Goal: Find contact information: Find phone number

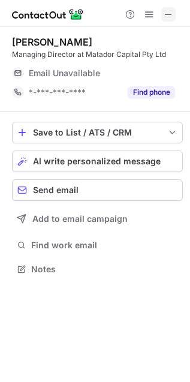
scroll to position [5, 5]
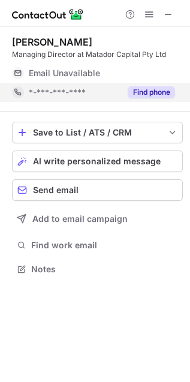
click at [149, 92] on button "Find phone" at bounding box center [151, 92] width 47 height 12
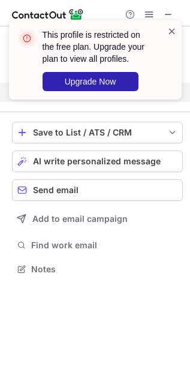
click at [170, 35] on span at bounding box center [172, 31] width 10 height 12
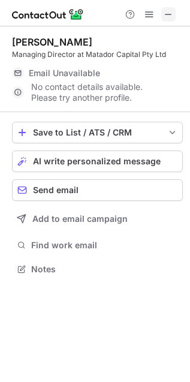
click at [169, 16] on span at bounding box center [169, 15] width 10 height 10
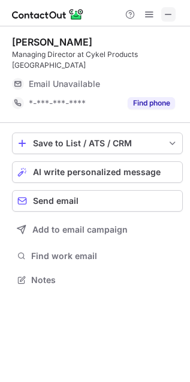
scroll to position [5, 5]
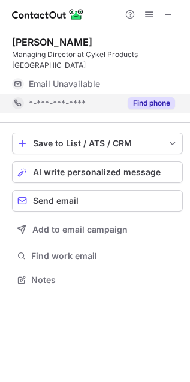
click at [148, 97] on button "Find phone" at bounding box center [151, 103] width 47 height 12
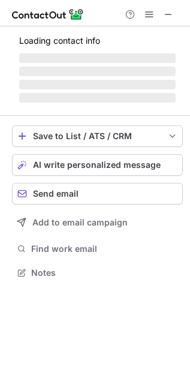
scroll to position [272, 190]
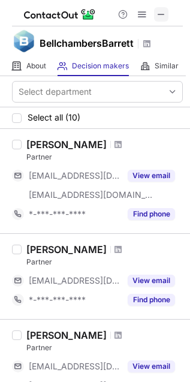
click at [164, 18] on span at bounding box center [162, 15] width 10 height 10
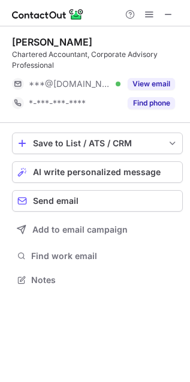
scroll to position [272, 190]
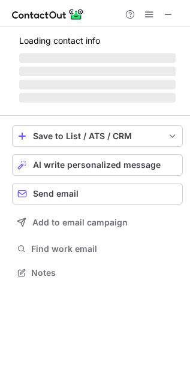
scroll to position [5, 5]
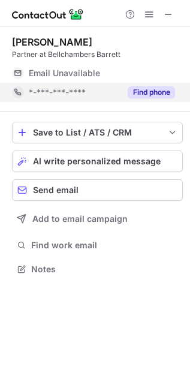
click at [157, 95] on button "Find phone" at bounding box center [151, 92] width 47 height 12
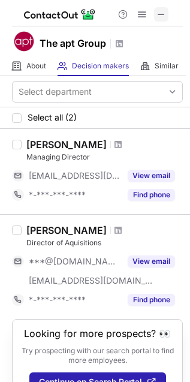
click at [164, 18] on span at bounding box center [162, 15] width 10 height 10
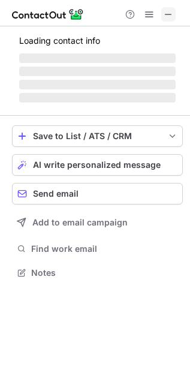
scroll to position [272, 190]
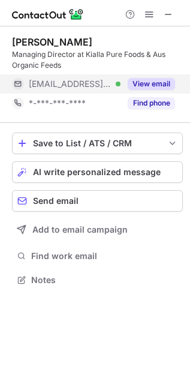
click at [151, 82] on button "View email" at bounding box center [151, 84] width 47 height 12
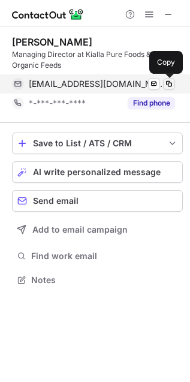
click at [172, 85] on span at bounding box center [169, 84] width 10 height 10
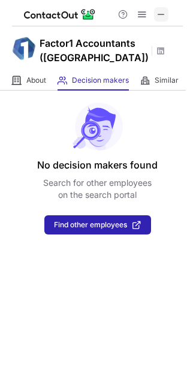
click at [158, 14] on span at bounding box center [162, 15] width 10 height 10
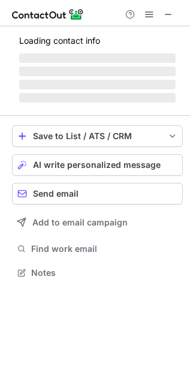
scroll to position [6, 5]
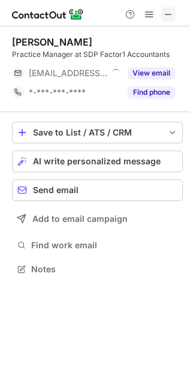
click at [168, 10] on span at bounding box center [169, 15] width 10 height 10
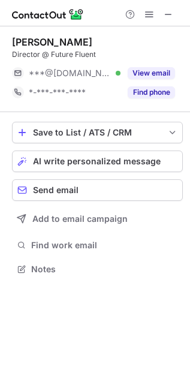
scroll to position [5, 5]
click at [164, 13] on span at bounding box center [169, 15] width 10 height 10
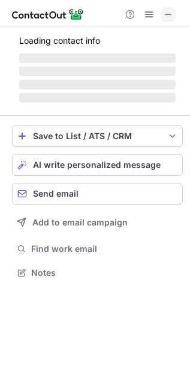
scroll to position [272, 190]
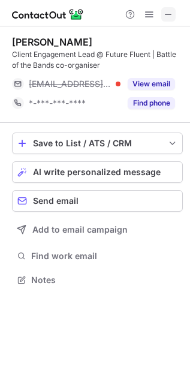
click at [172, 16] on span at bounding box center [169, 15] width 10 height 10
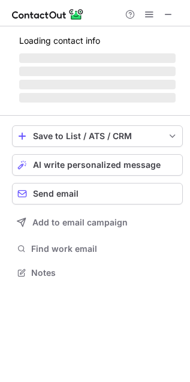
scroll to position [5, 5]
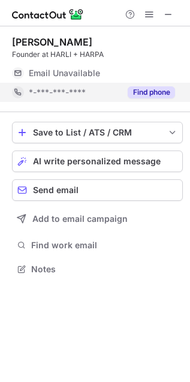
click at [170, 95] on button "Find phone" at bounding box center [151, 92] width 47 height 12
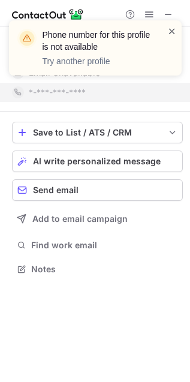
click at [173, 29] on span at bounding box center [172, 31] width 10 height 12
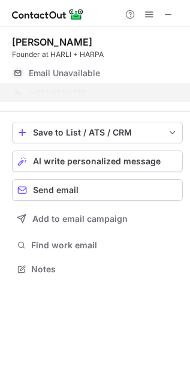
click at [167, 14] on div "Phone number for this profile is not available Try another profile" at bounding box center [95, 52] width 192 height 89
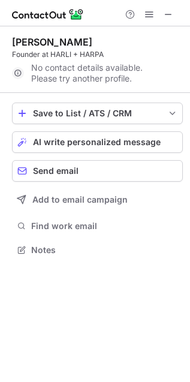
scroll to position [241, 190]
click at [170, 13] on span at bounding box center [169, 15] width 10 height 10
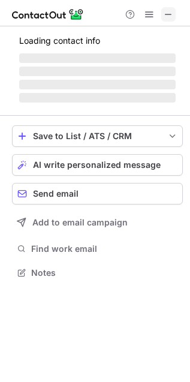
scroll to position [5, 5]
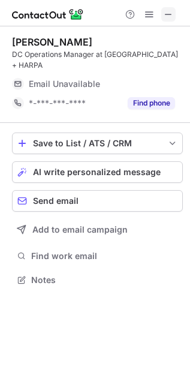
click at [166, 13] on span at bounding box center [169, 15] width 10 height 10
